Goal: Register for event/course

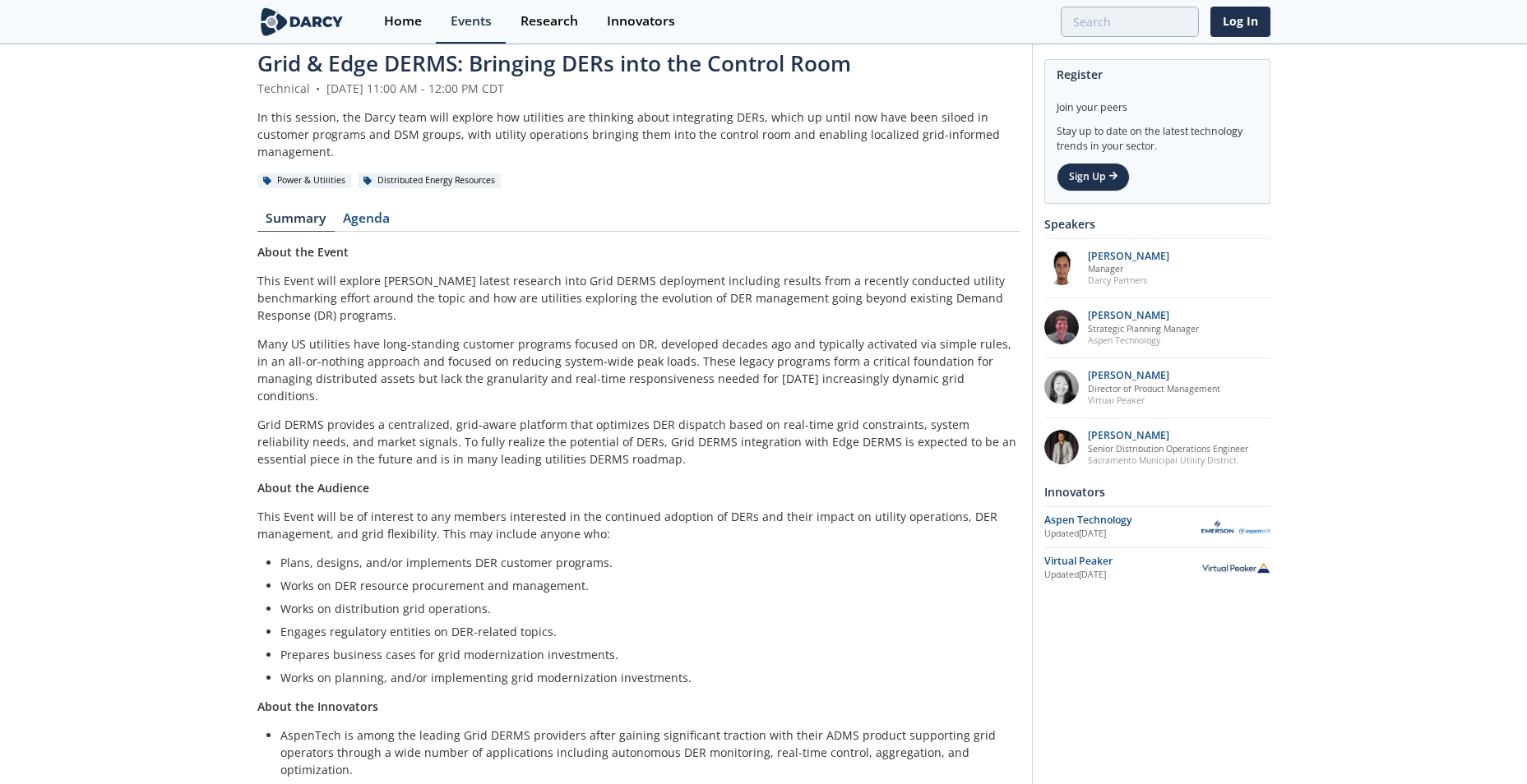
scroll to position [171, 0]
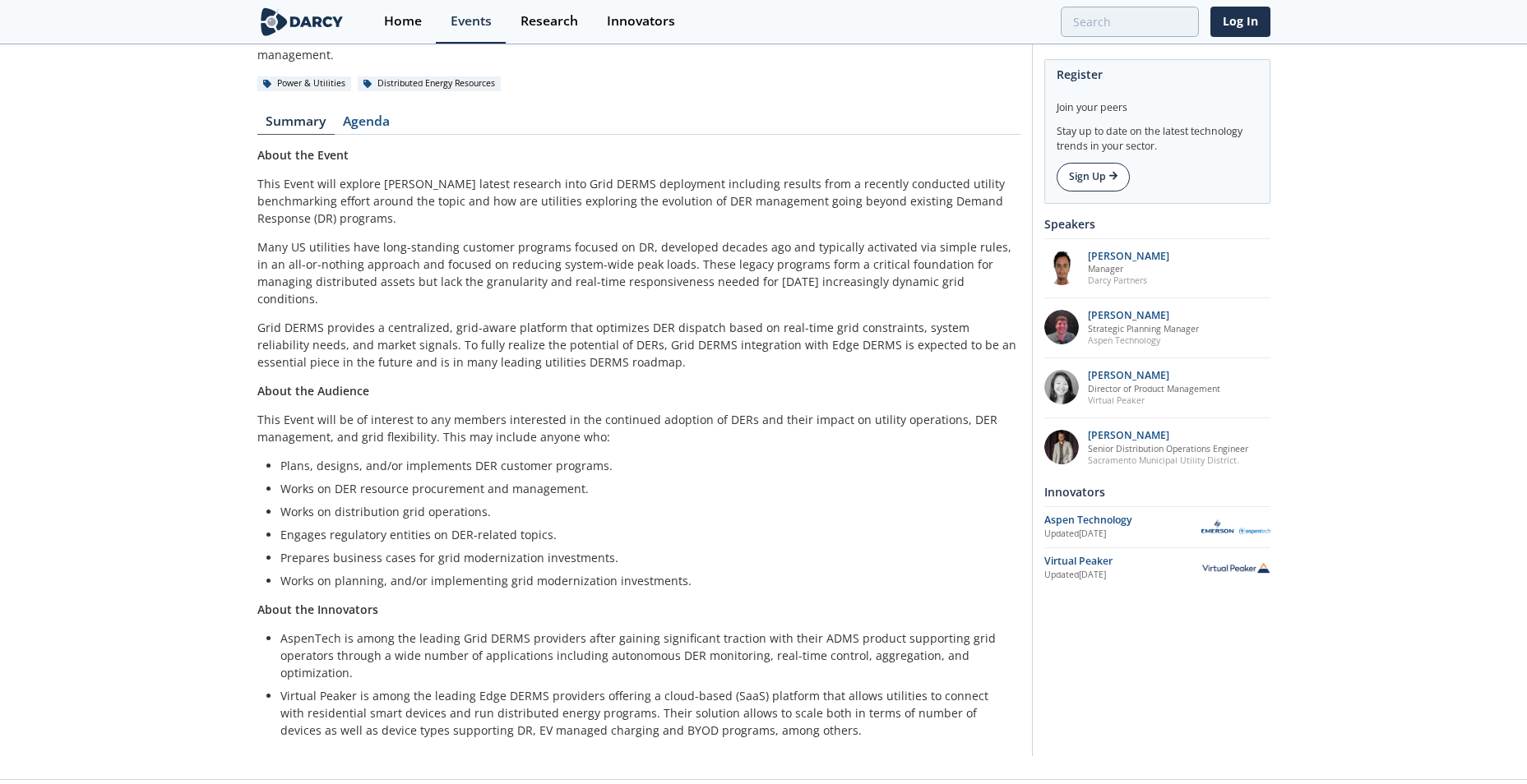
click at [1089, 189] on link "Sign Up" at bounding box center [1093, 176] width 73 height 28
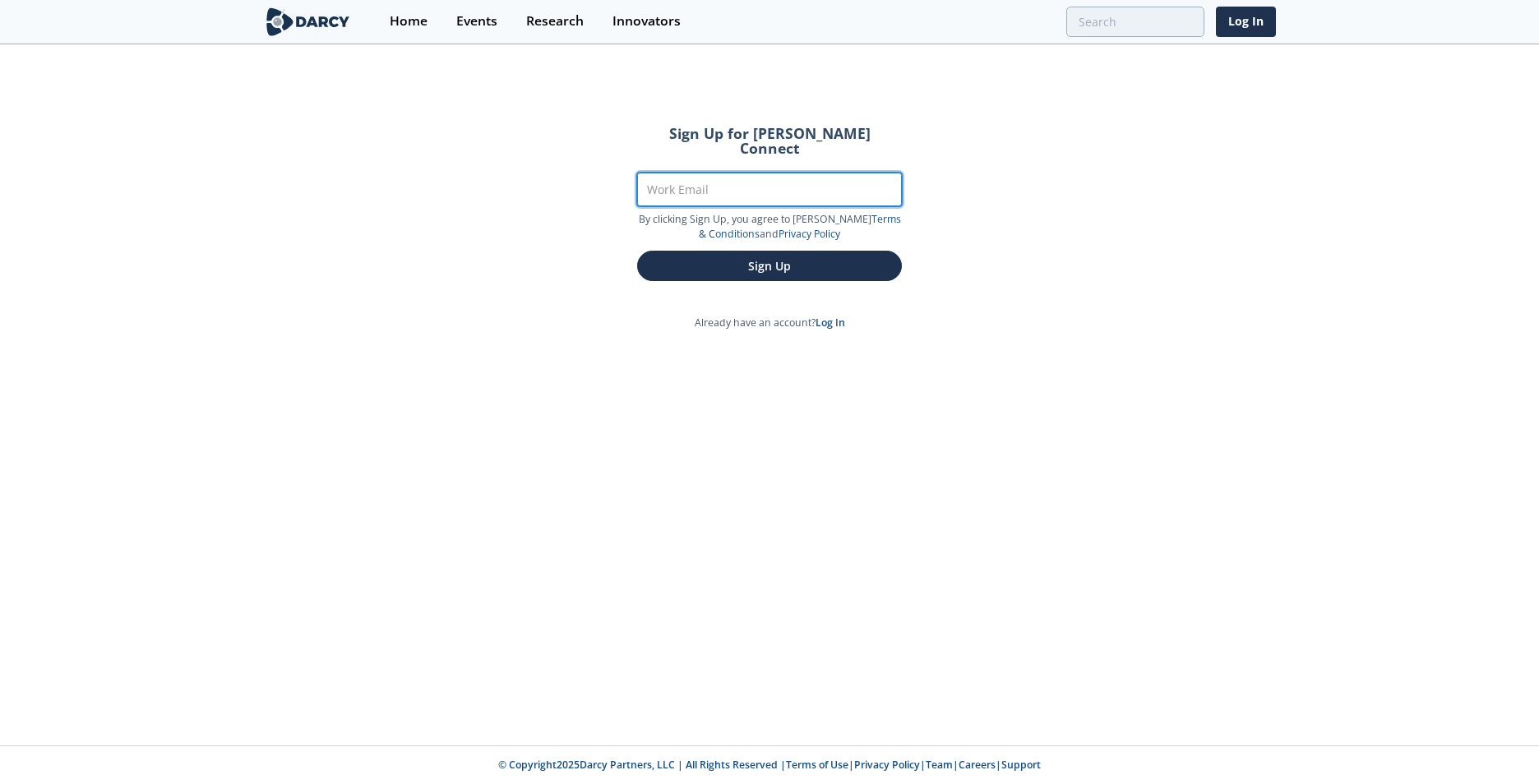
click at [853, 173] on input "Work Email" at bounding box center [769, 189] width 264 height 33
type input "[EMAIL_ADDRESS][DOMAIN_NAME]"
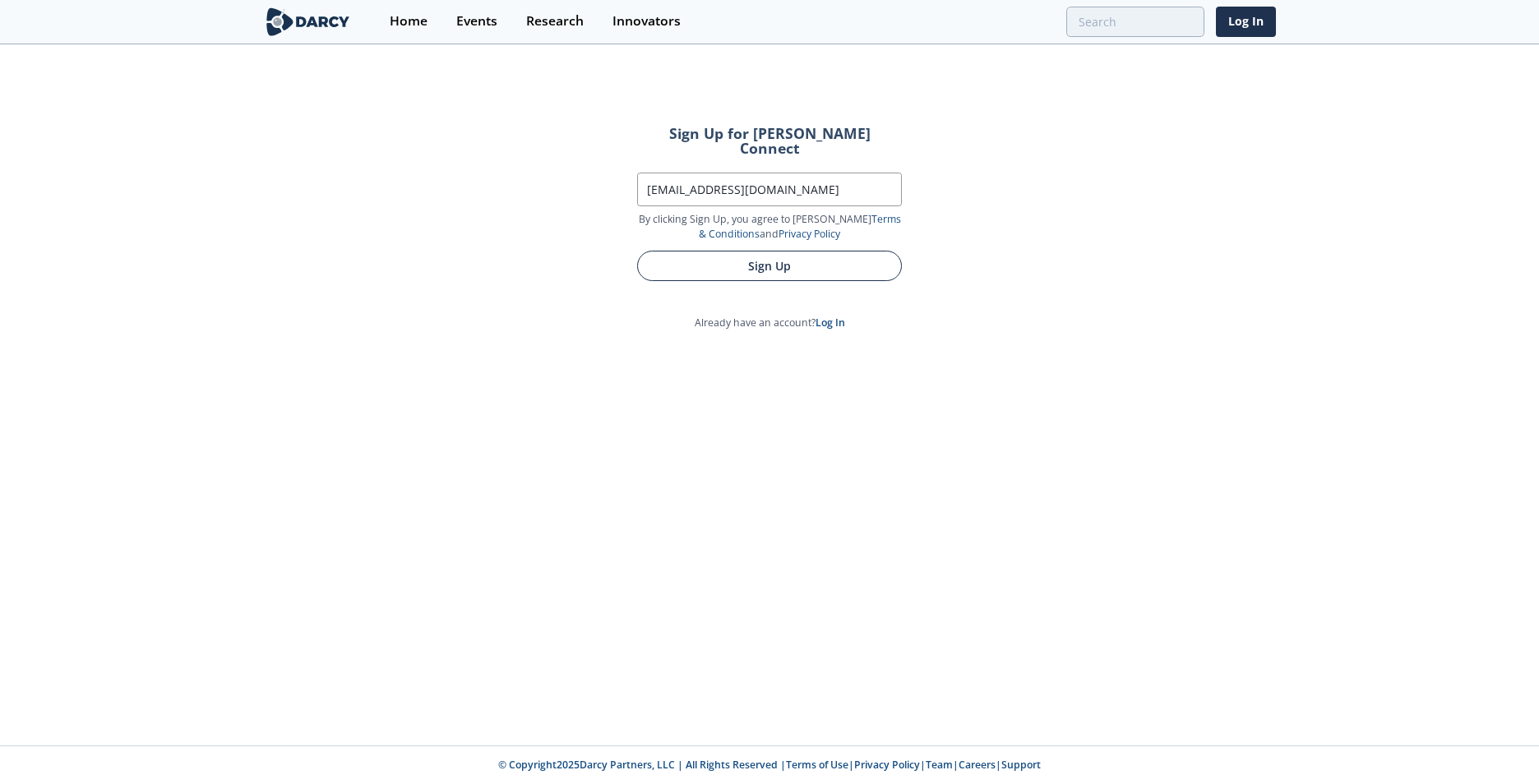
click at [791, 252] on button "Sign Up" at bounding box center [769, 266] width 264 height 31
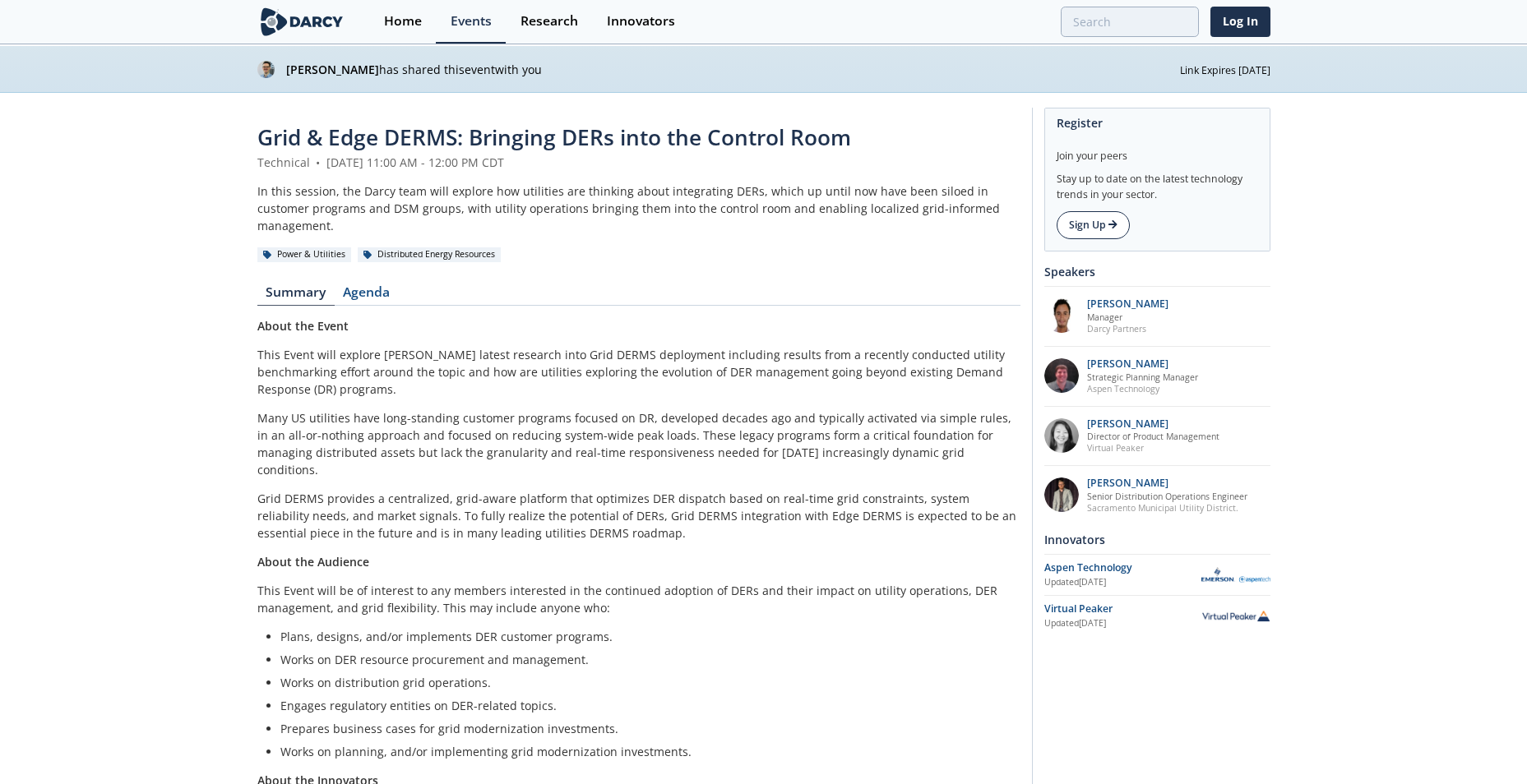
click at [1091, 231] on link "Sign Up" at bounding box center [1093, 225] width 73 height 28
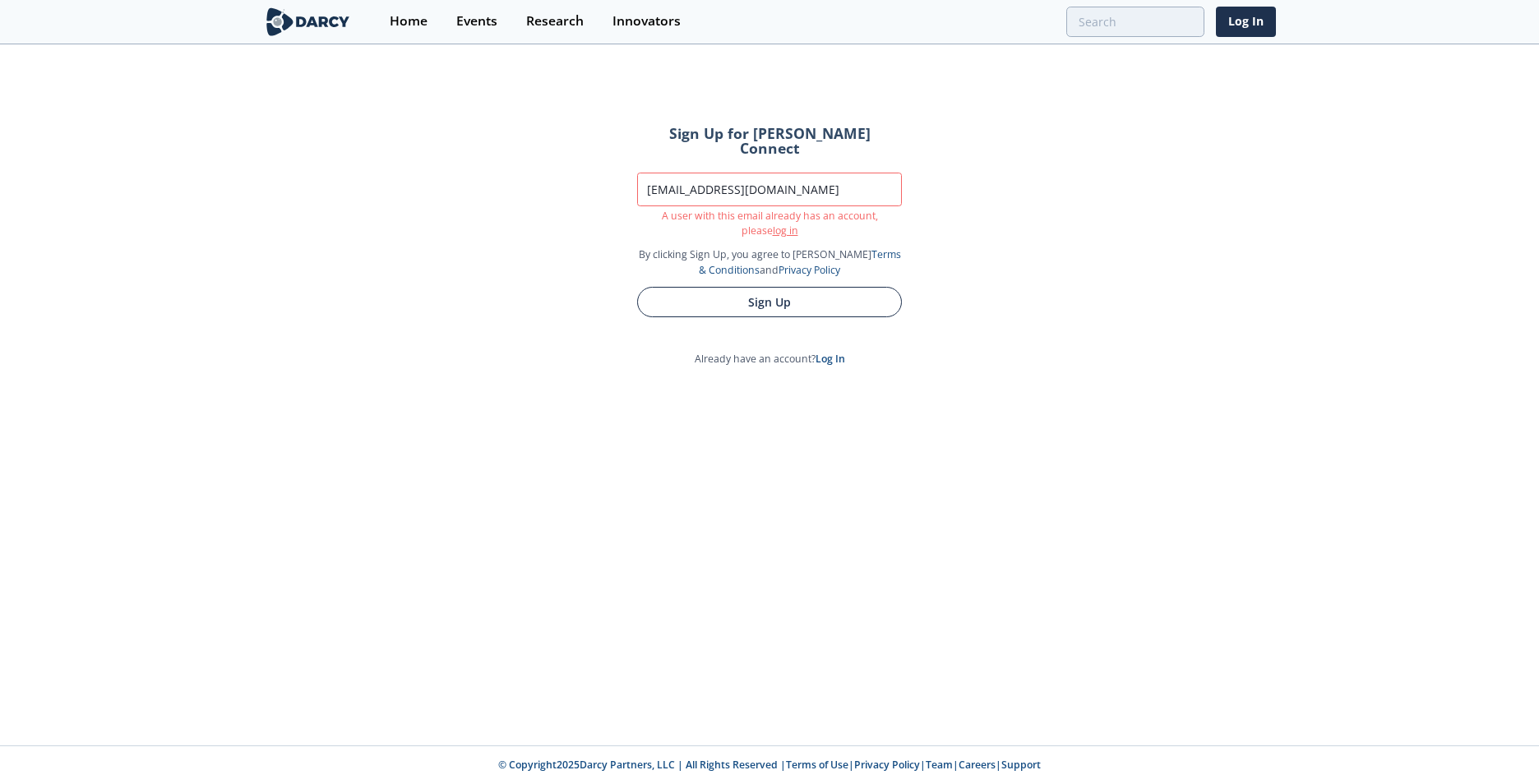
click at [779, 288] on button "Sign Up" at bounding box center [769, 302] width 264 height 31
